Goal: Task Accomplishment & Management: Manage account settings

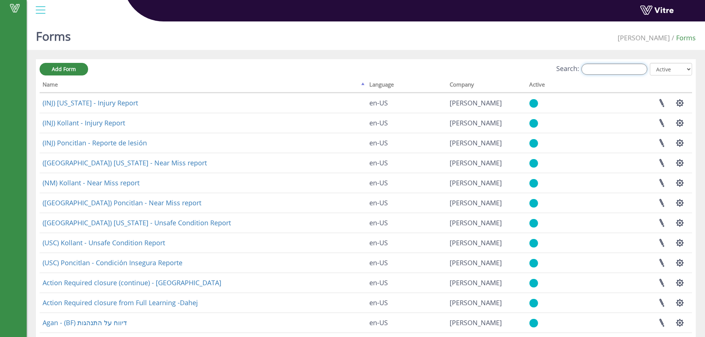
click at [625, 66] on input "Search:" at bounding box center [615, 69] width 66 height 11
type input "ד"
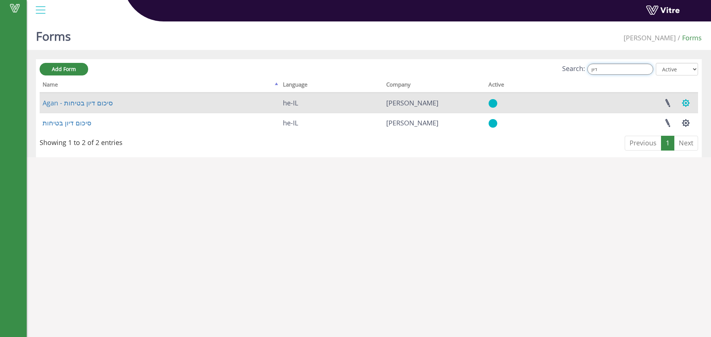
type input "דיון"
click at [689, 101] on button "button" at bounding box center [685, 103] width 19 height 20
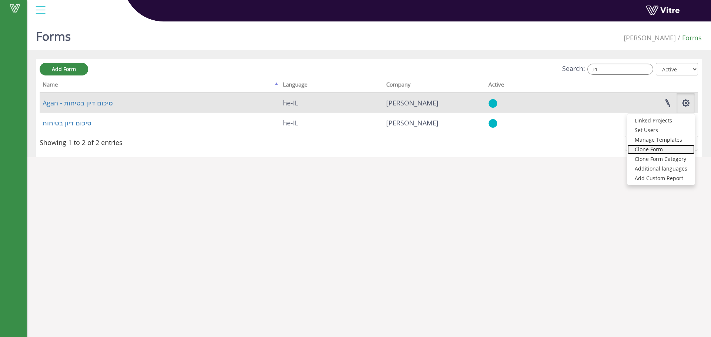
click at [654, 150] on link "Clone Form" at bounding box center [660, 150] width 67 height 10
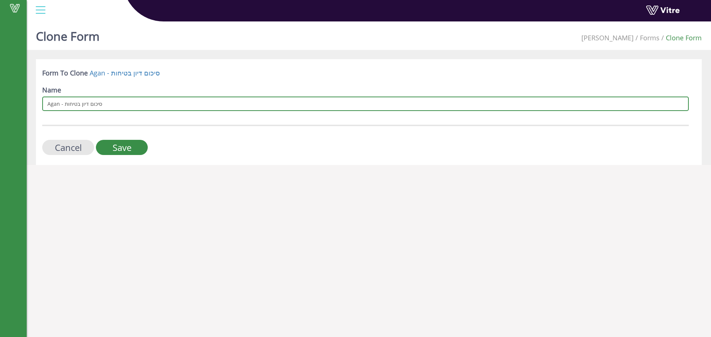
click at [116, 100] on input "Agan - סיכום דיון בטיחות" at bounding box center [365, 104] width 646 height 14
click at [125, 102] on input "Agan - סיכום דיון בטיחות" at bounding box center [365, 104] width 646 height 14
click at [120, 103] on input "Agan - סיכום דיון בטיחות" at bounding box center [365, 104] width 646 height 14
click at [74, 102] on input "Agan - סיכום דיון בטיחות" at bounding box center [365, 104] width 646 height 14
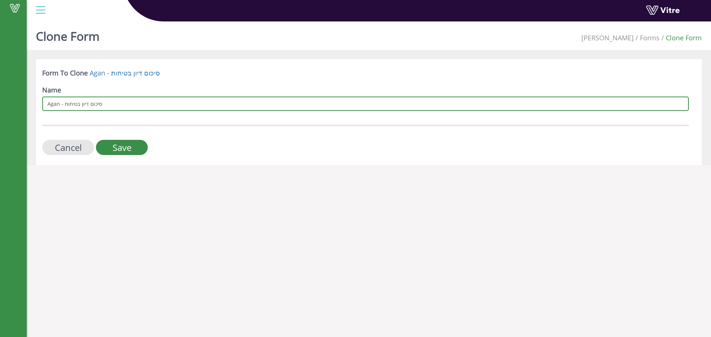
drag, startPoint x: 109, startPoint y: 104, endPoint x: 64, endPoint y: 105, distance: 44.8
click at [64, 105] on input "Agan - סיכום דיון בטיחות" at bounding box center [365, 104] width 646 height 14
type input "Agan - HAZOP"
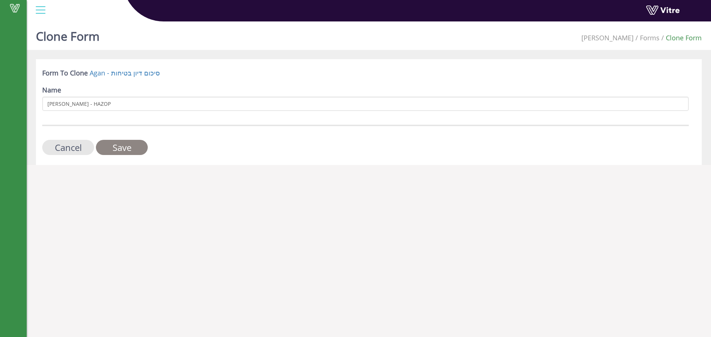
click at [134, 144] on input "Save" at bounding box center [122, 147] width 52 height 15
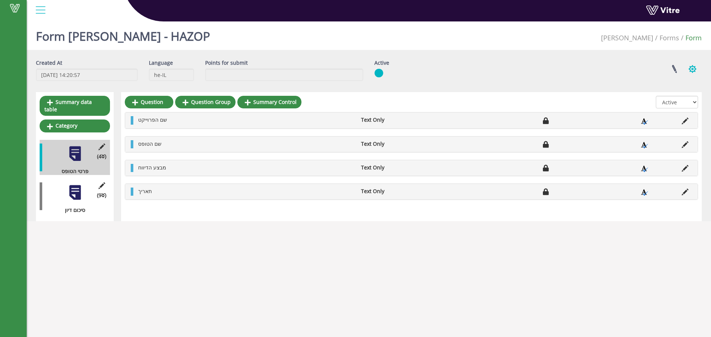
click at [690, 78] on button "button" at bounding box center [692, 69] width 19 height 20
click at [660, 98] on link "Set Users" at bounding box center [667, 96] width 67 height 10
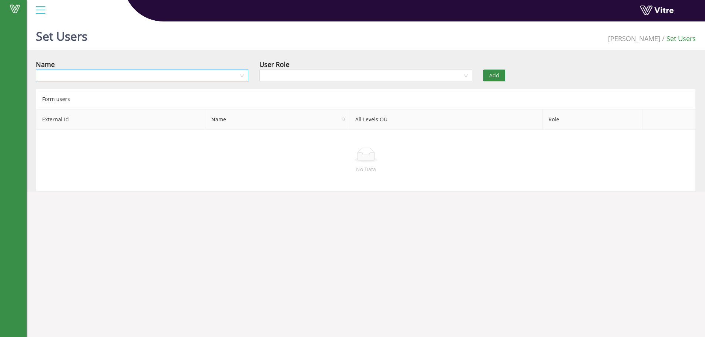
click at [213, 76] on input "search" at bounding box center [139, 75] width 198 height 11
type input "gal ga"
click at [98, 89] on div "Gal Galay" at bounding box center [142, 90] width 204 height 8
click at [382, 84] on div "User Role" at bounding box center [366, 72] width 224 height 26
click at [386, 76] on input "search" at bounding box center [363, 75] width 198 height 11
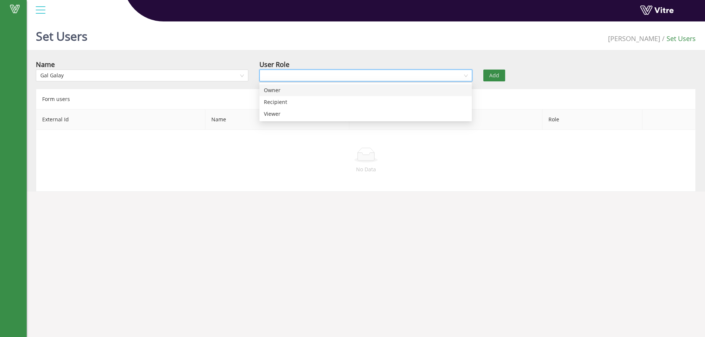
click at [355, 89] on div "Owner" at bounding box center [366, 90] width 204 height 8
click at [494, 73] on span "Add" at bounding box center [495, 75] width 10 height 8
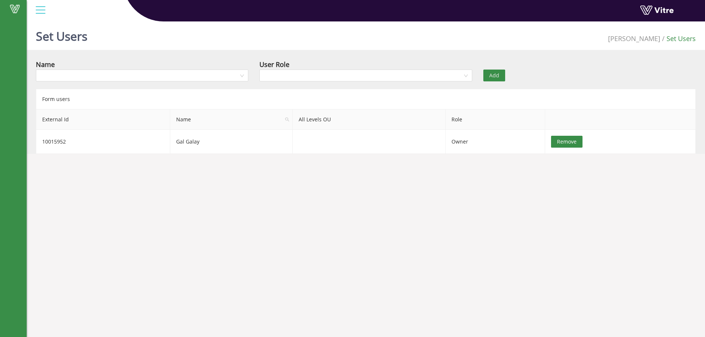
click at [53, 1] on img at bounding box center [53, 1] width 0 height 0
drag, startPoint x: 74, startPoint y: 14, endPoint x: 71, endPoint y: 18, distance: 5.0
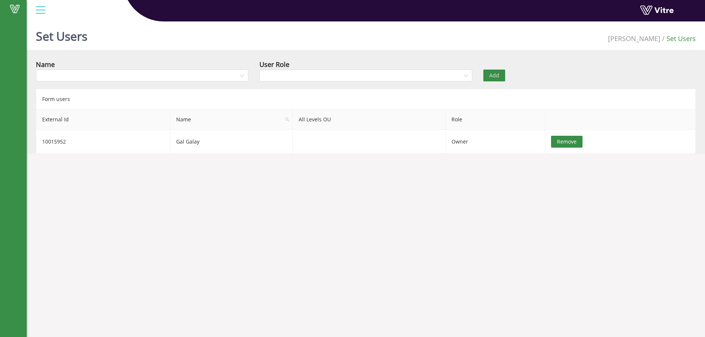
click at [53, 1] on img at bounding box center [53, 1] width 0 height 0
drag, startPoint x: 69, startPoint y: 14, endPoint x: 80, endPoint y: 11, distance: 11.8
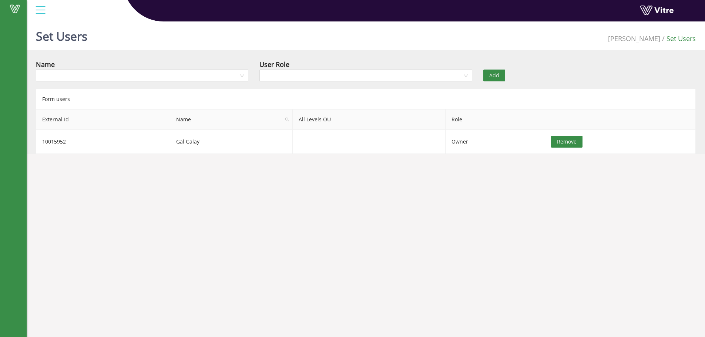
click at [53, 1] on img at bounding box center [53, 1] width 0 height 0
drag, startPoint x: 91, startPoint y: 11, endPoint x: 60, endPoint y: 10, distance: 31.5
click at [59, 10] on div "Vitre" at bounding box center [366, 11] width 679 height 22
click at [95, 14] on div "Vitre" at bounding box center [366, 11] width 679 height 22
